Goal: Transaction & Acquisition: Subscribe to service/newsletter

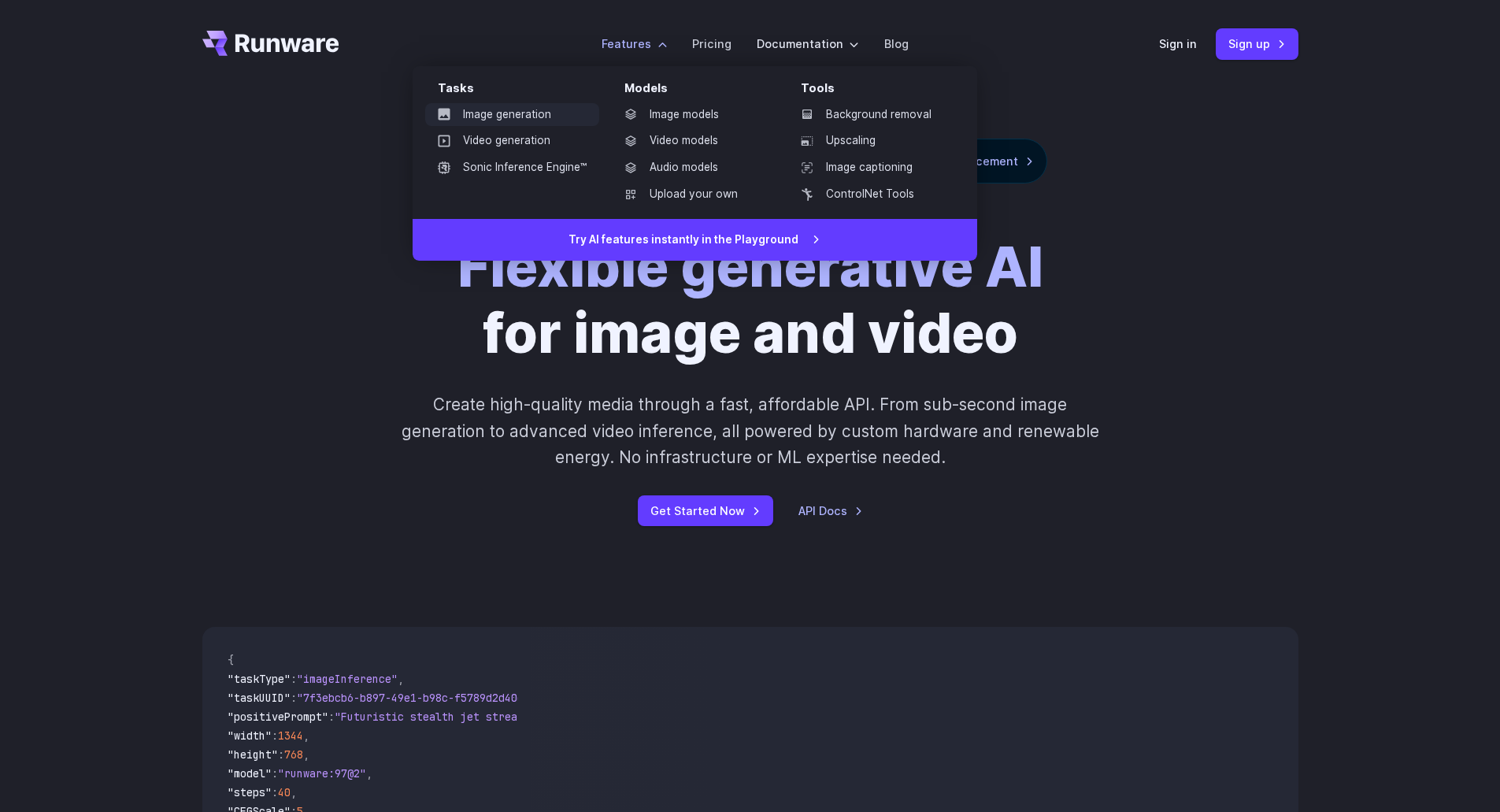
click at [493, 115] on link "Image generation" at bounding box center [511, 115] width 174 height 24
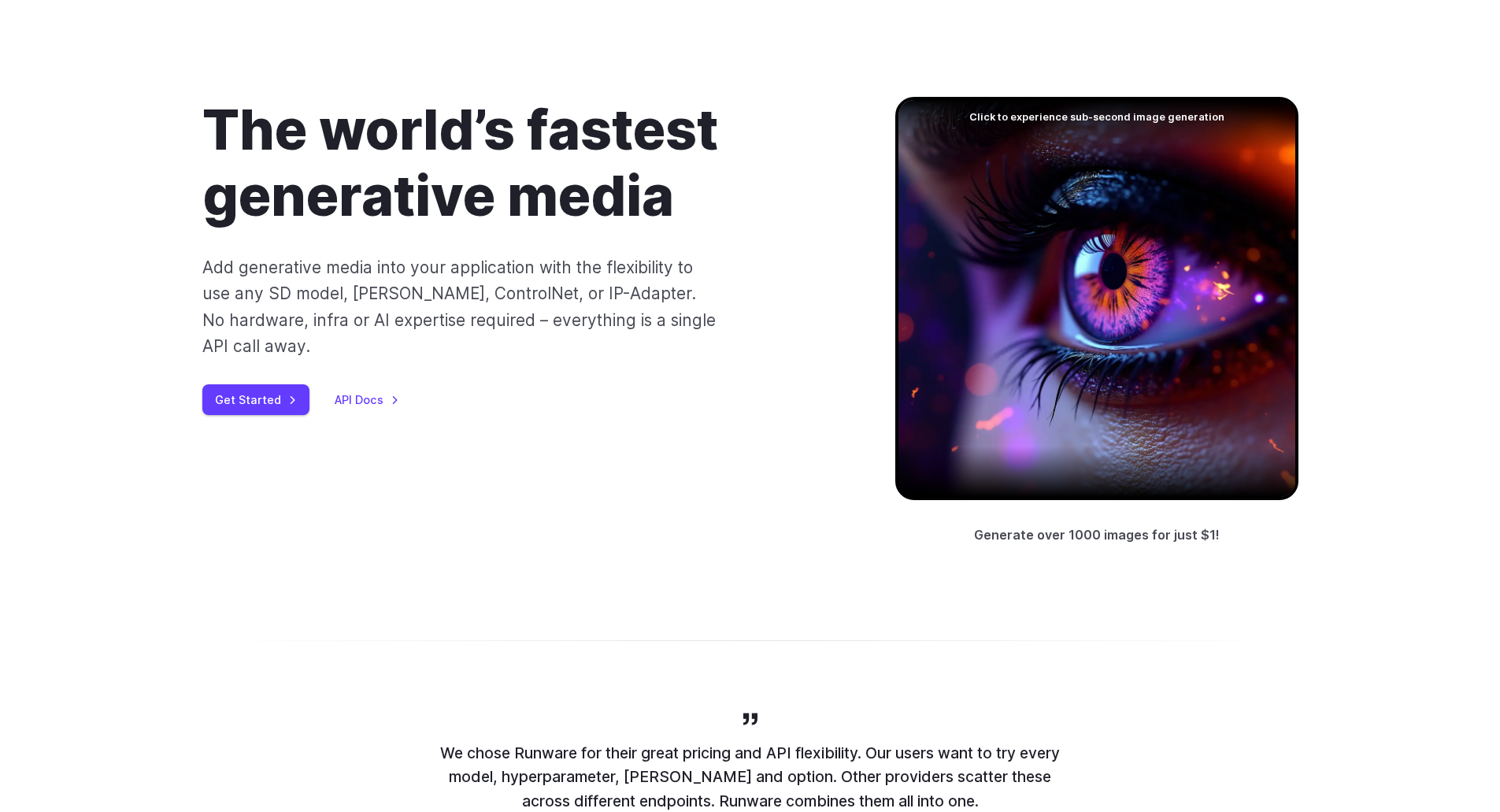
scroll to position [157, 0]
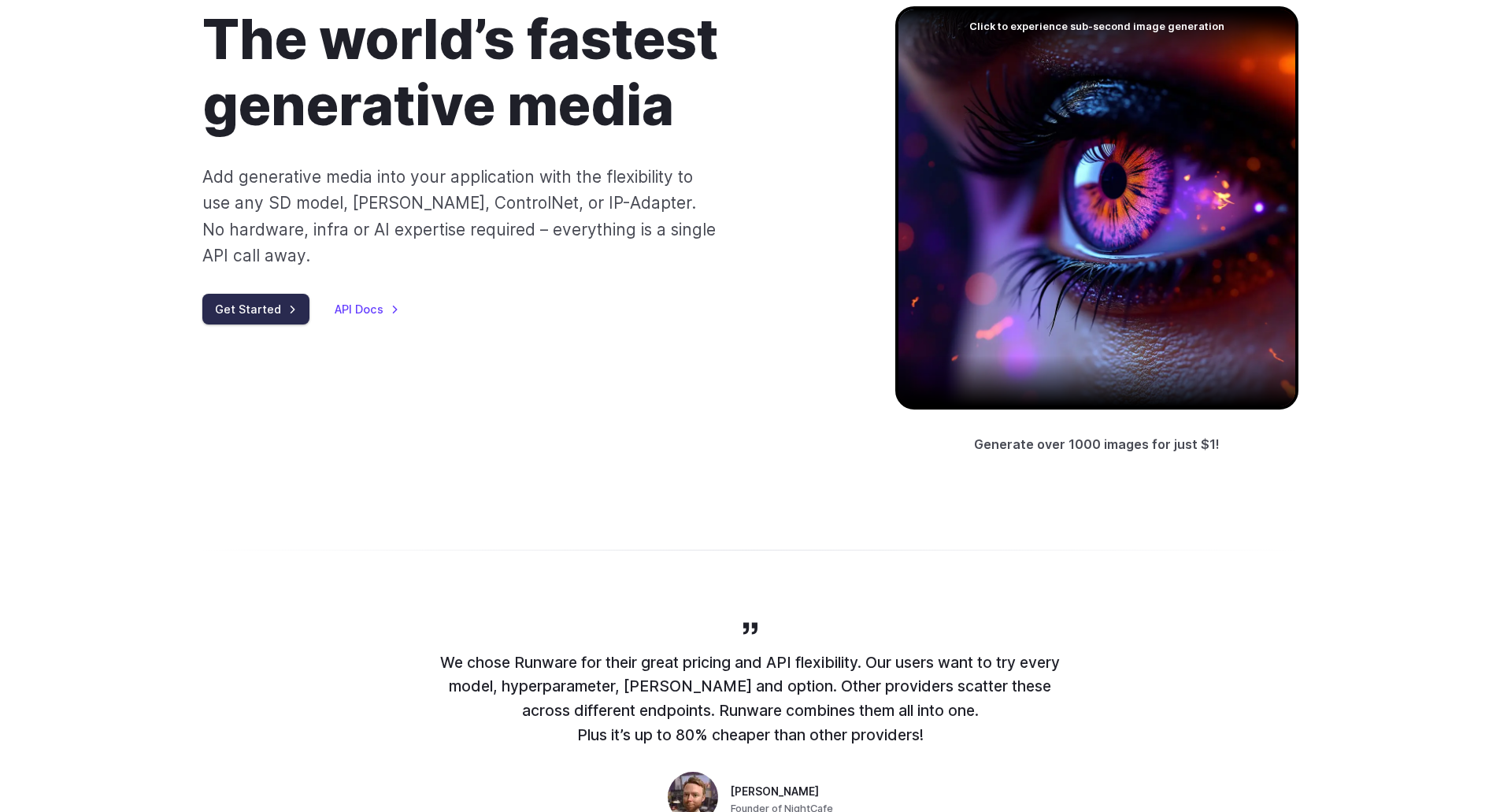
click at [252, 294] on link "Get Started" at bounding box center [256, 309] width 107 height 31
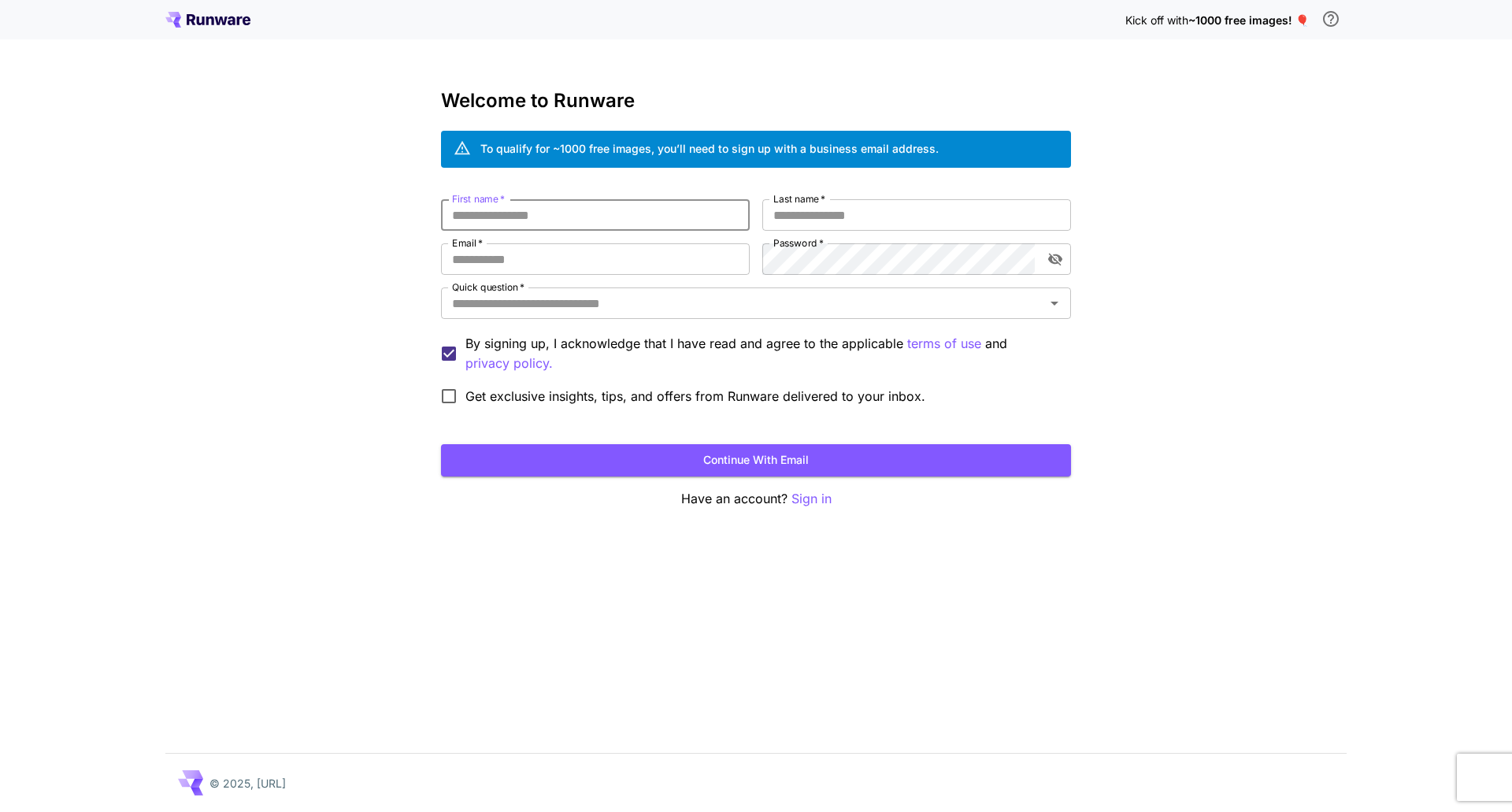
click at [550, 218] on input "First name   *" at bounding box center [595, 215] width 308 height 31
drag, startPoint x: 1096, startPoint y: 115, endPoint x: 1050, endPoint y: 33, distance: 94.0
click at [1096, 115] on div "Kick off with ~1000 free images! 🎈 Welcome to Runware To qualify for ~1000 free…" at bounding box center [756, 406] width 1512 height 812
